Goal: Find contact information

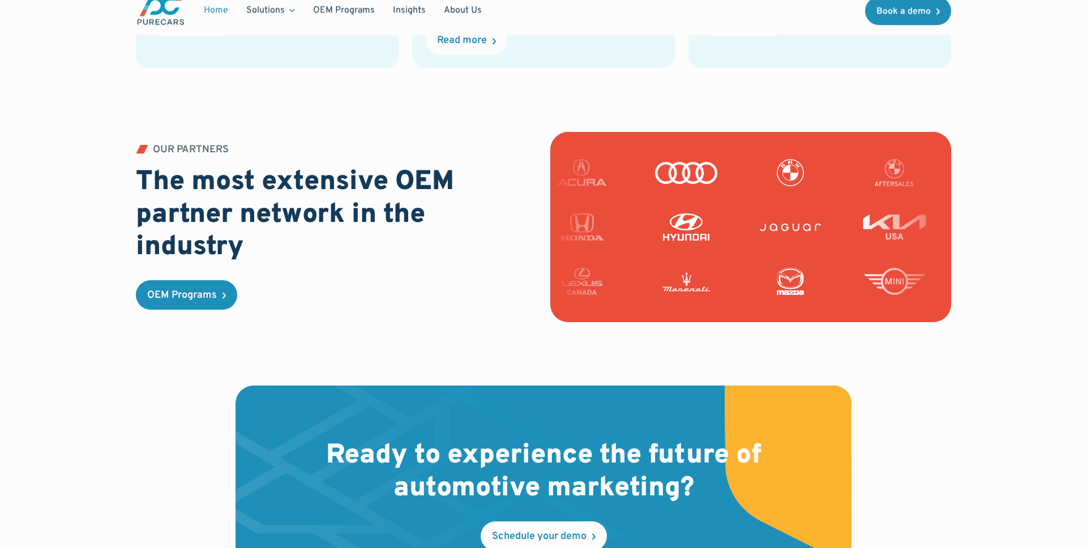
scroll to position [3392, 0]
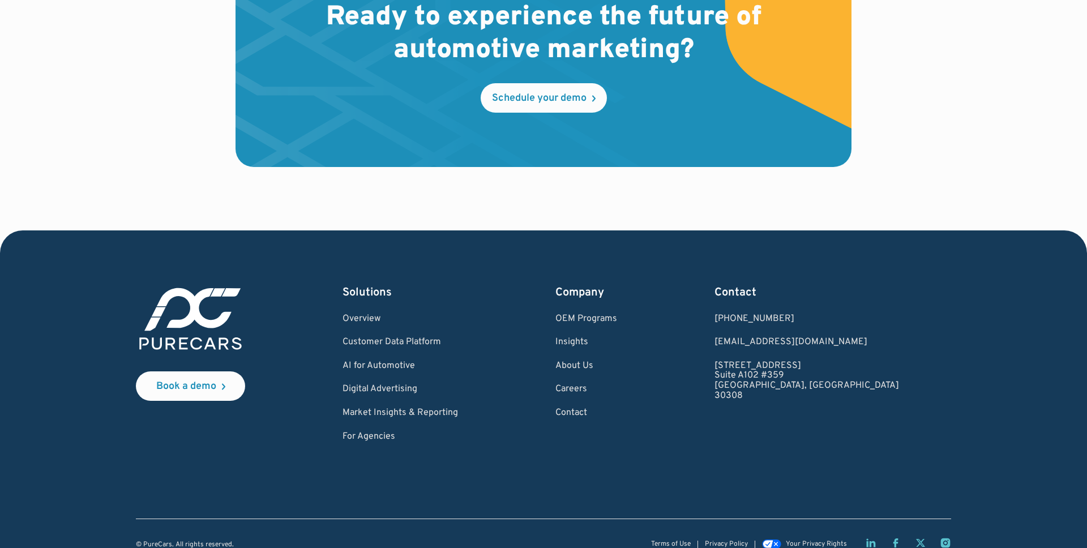
click at [747, 548] on div at bounding box center [543, 558] width 979 height 18
click at [737, 541] on link "Privacy Policy" at bounding box center [726, 544] width 43 height 7
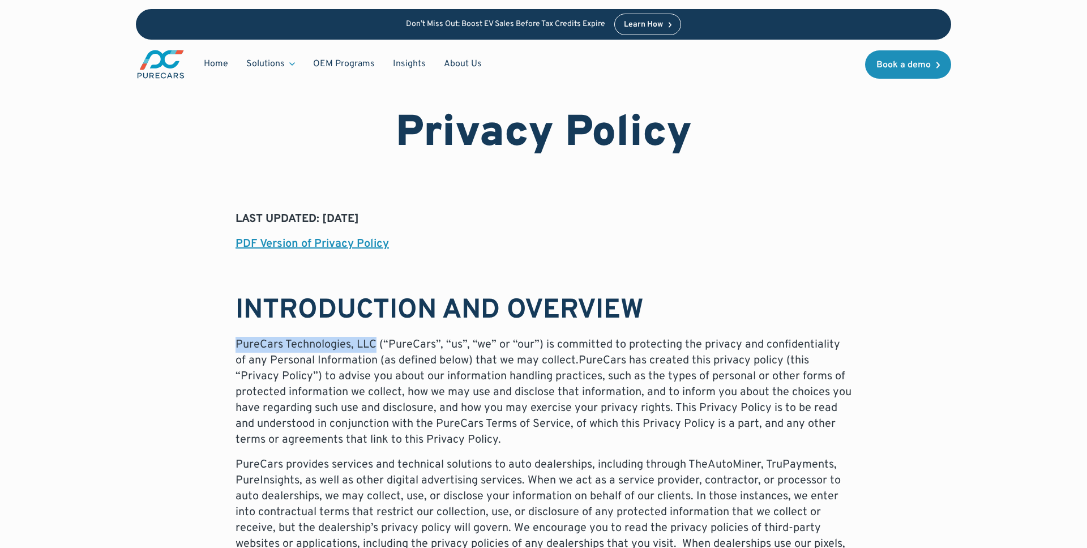
drag, startPoint x: 227, startPoint y: 340, endPoint x: 373, endPoint y: 344, distance: 146.7
copy p "PureCars Technologies, LLC"
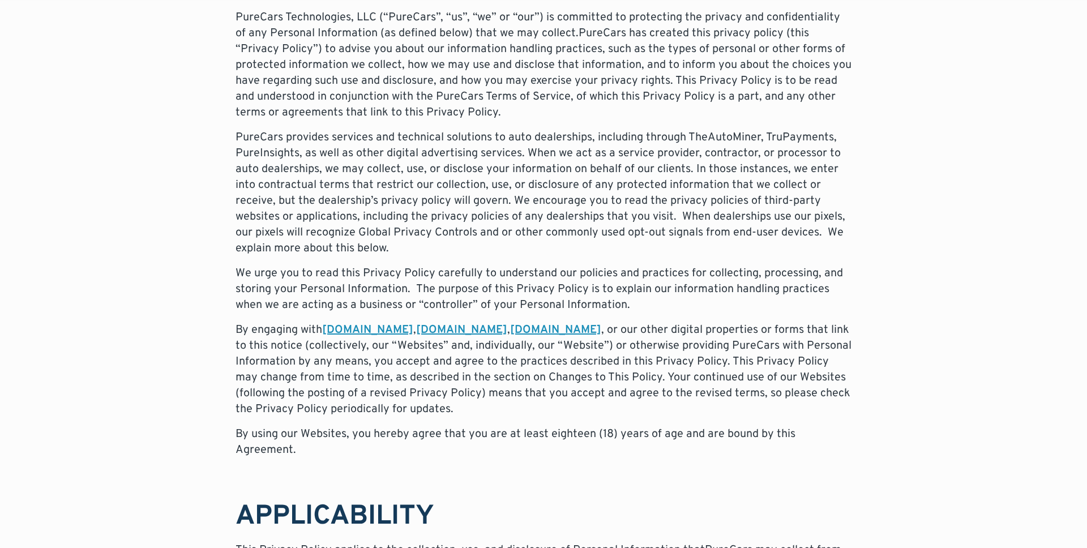
click at [578, 233] on p "PureCars provides services and technical solutions to auto dealerships, includi…" at bounding box center [544, 193] width 616 height 127
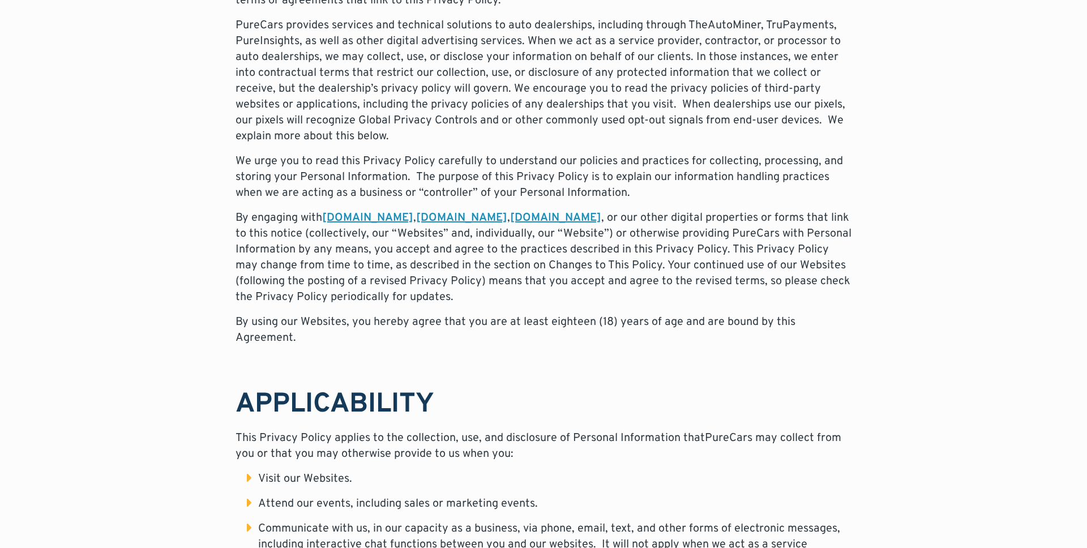
scroll to position [660, 0]
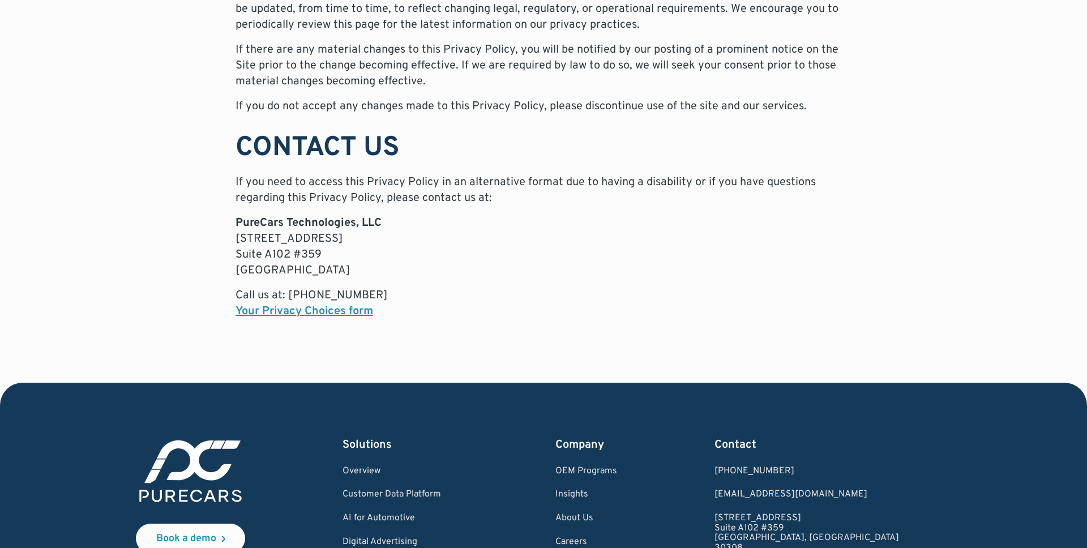
scroll to position [7472, 0]
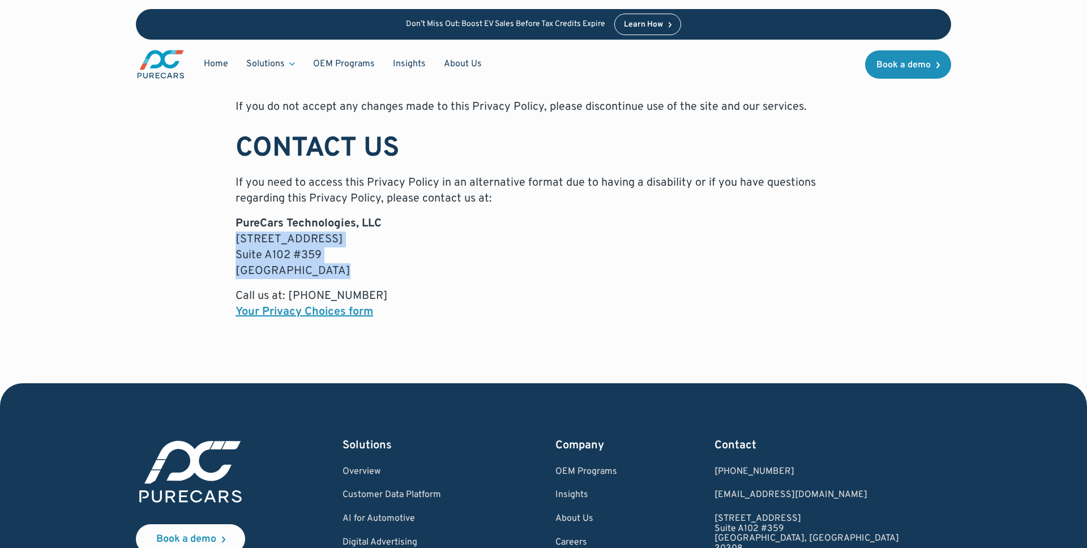
drag, startPoint x: 339, startPoint y: 185, endPoint x: 233, endPoint y: 161, distance: 108.4
copy p "[STREET_ADDRESS]"
